Goal: Navigation & Orientation: Find specific page/section

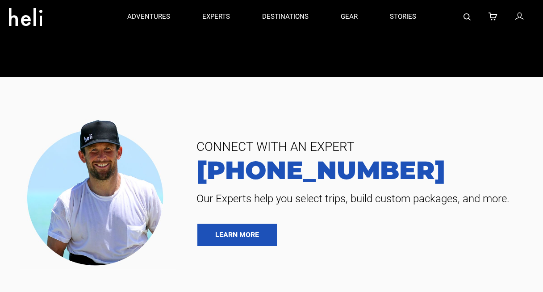
scroll to position [1651, 0]
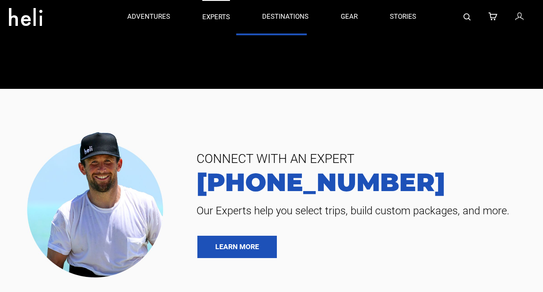
click at [212, 17] on p "experts" at bounding box center [216, 16] width 28 height 9
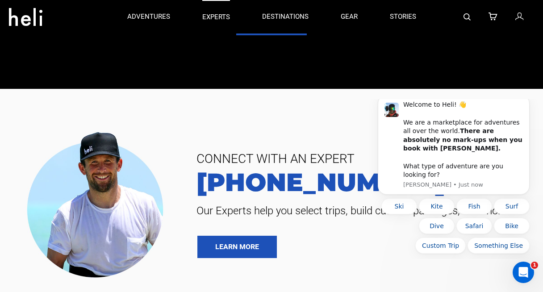
scroll to position [0, 0]
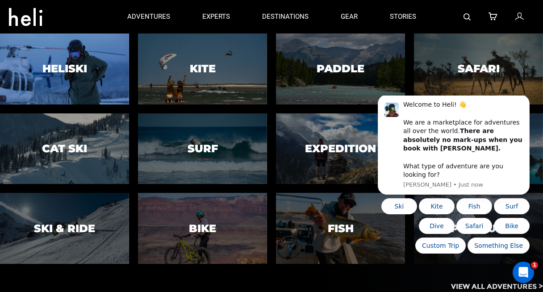
click at [54, 63] on h3 "Heliski" at bounding box center [64, 69] width 45 height 12
